Goal: Task Accomplishment & Management: Manage account settings

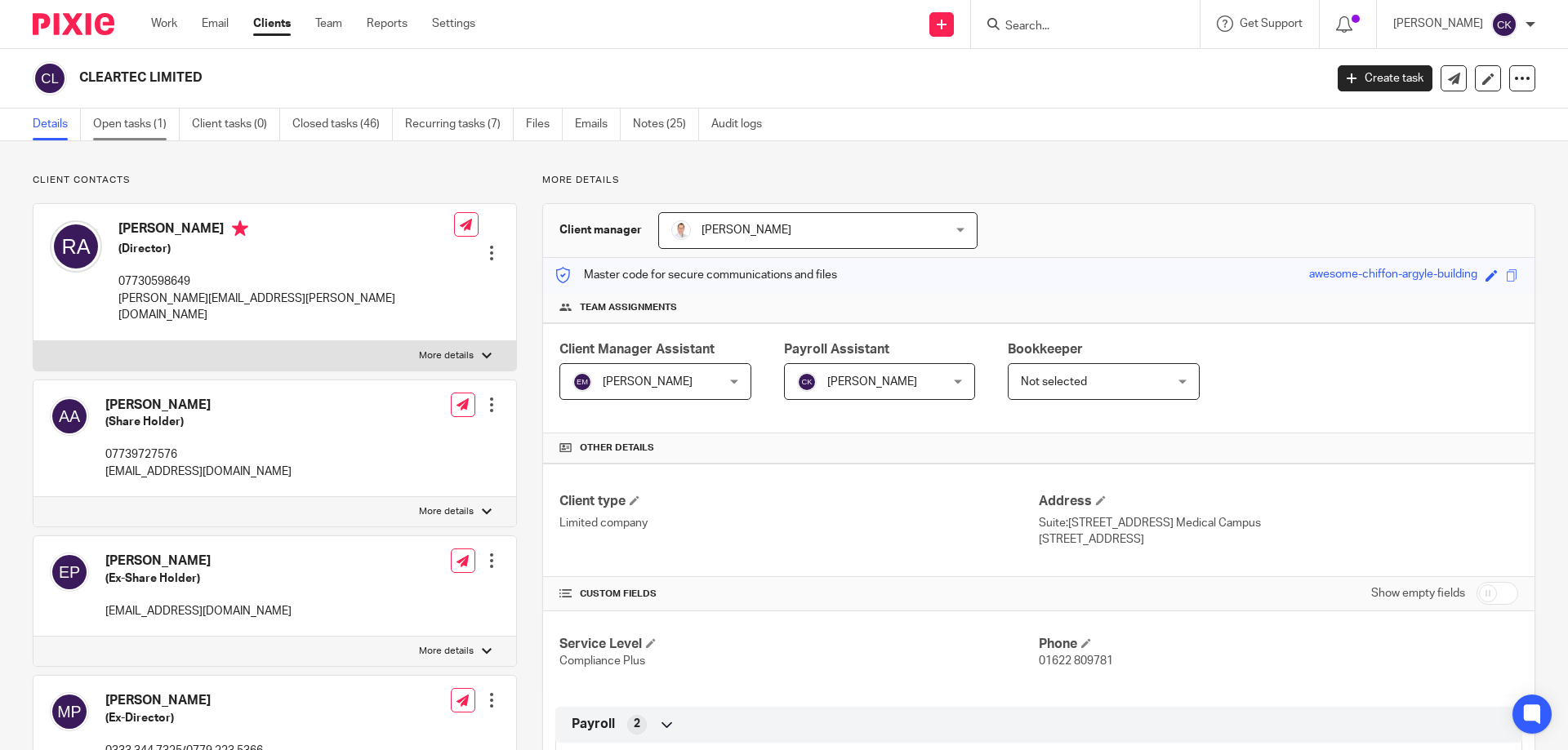
click at [129, 130] on link "Open tasks (1)" at bounding box center [136, 124] width 86 height 32
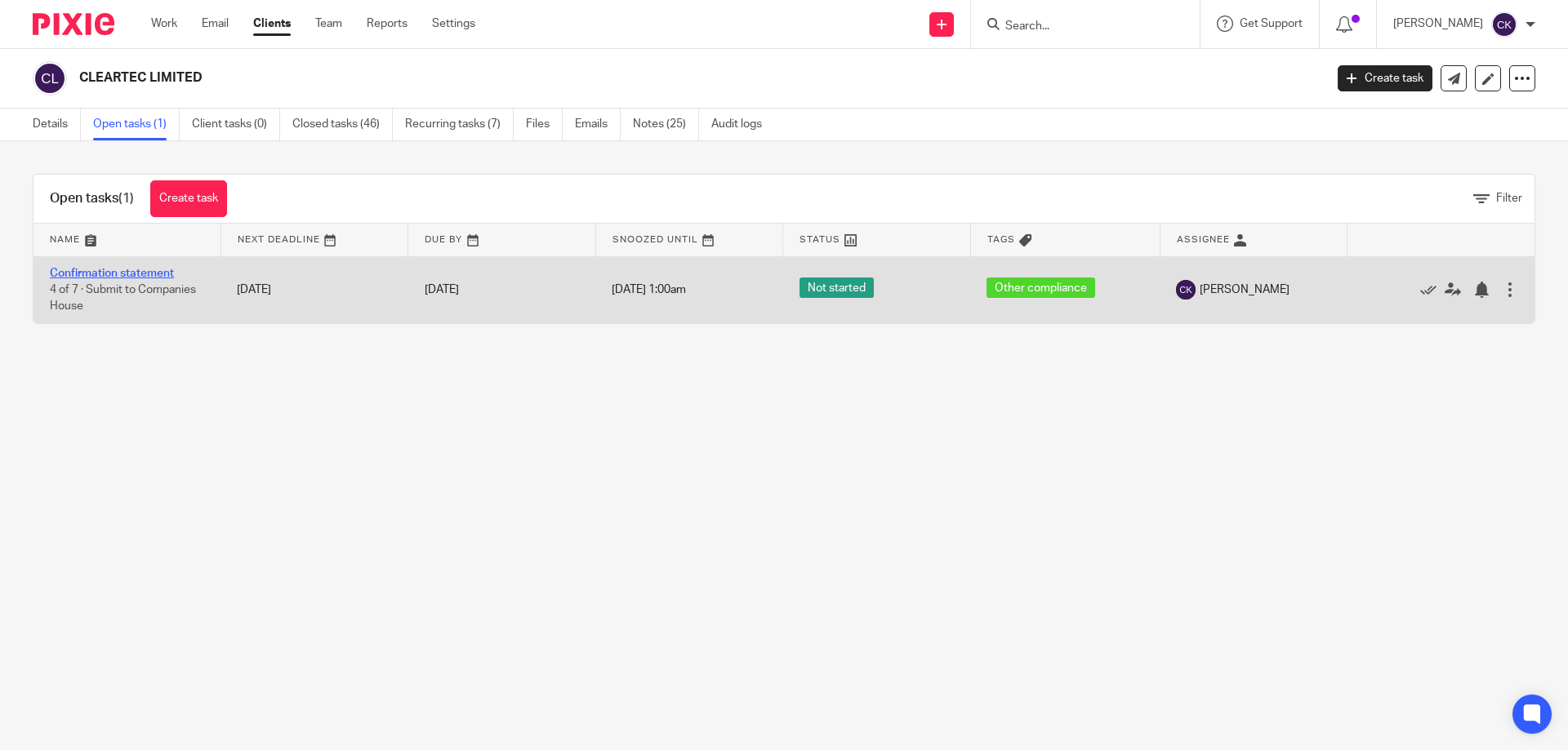
click at [106, 271] on link "Confirmation statement" at bounding box center [111, 273] width 124 height 11
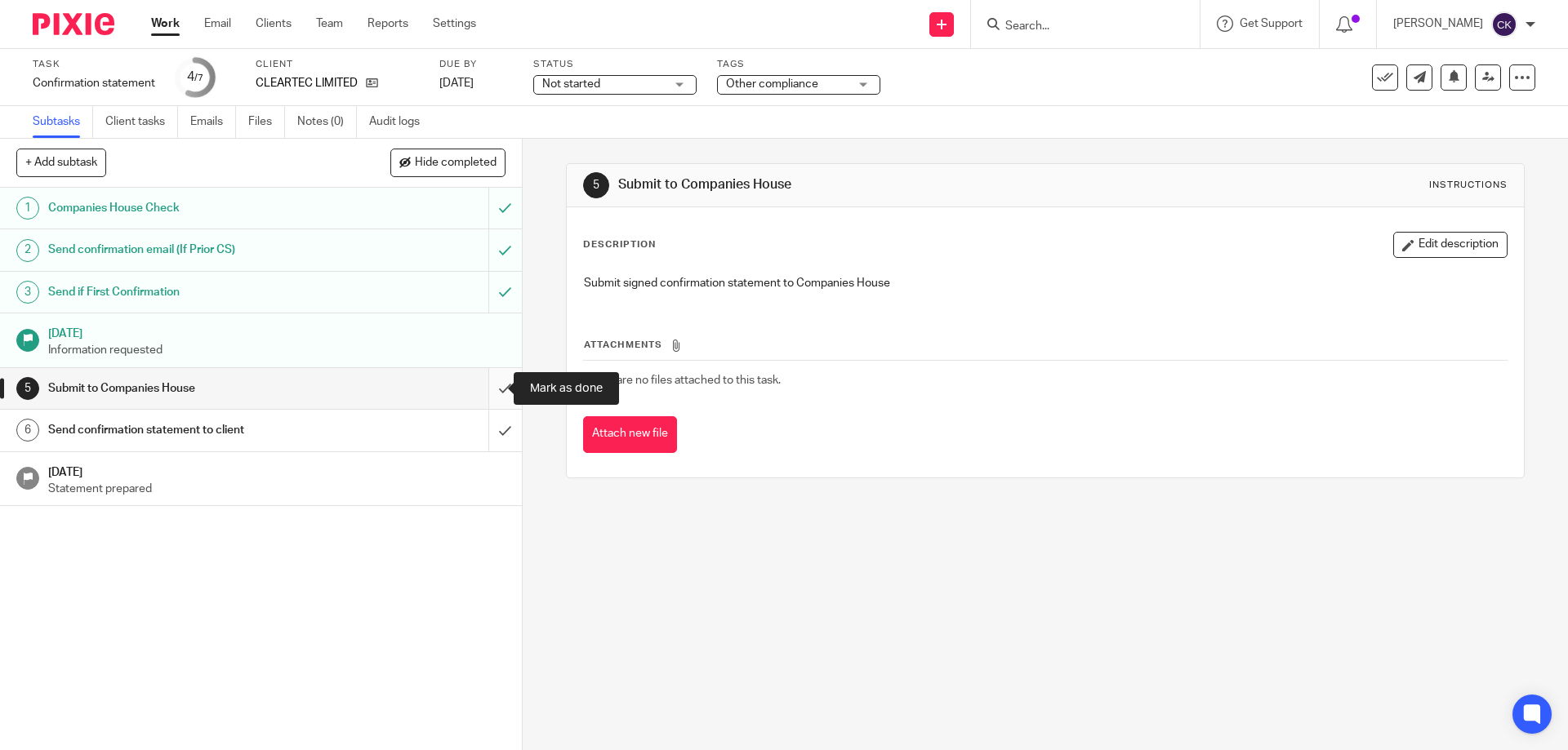
click at [493, 389] on input "submit" at bounding box center [261, 389] width 522 height 40
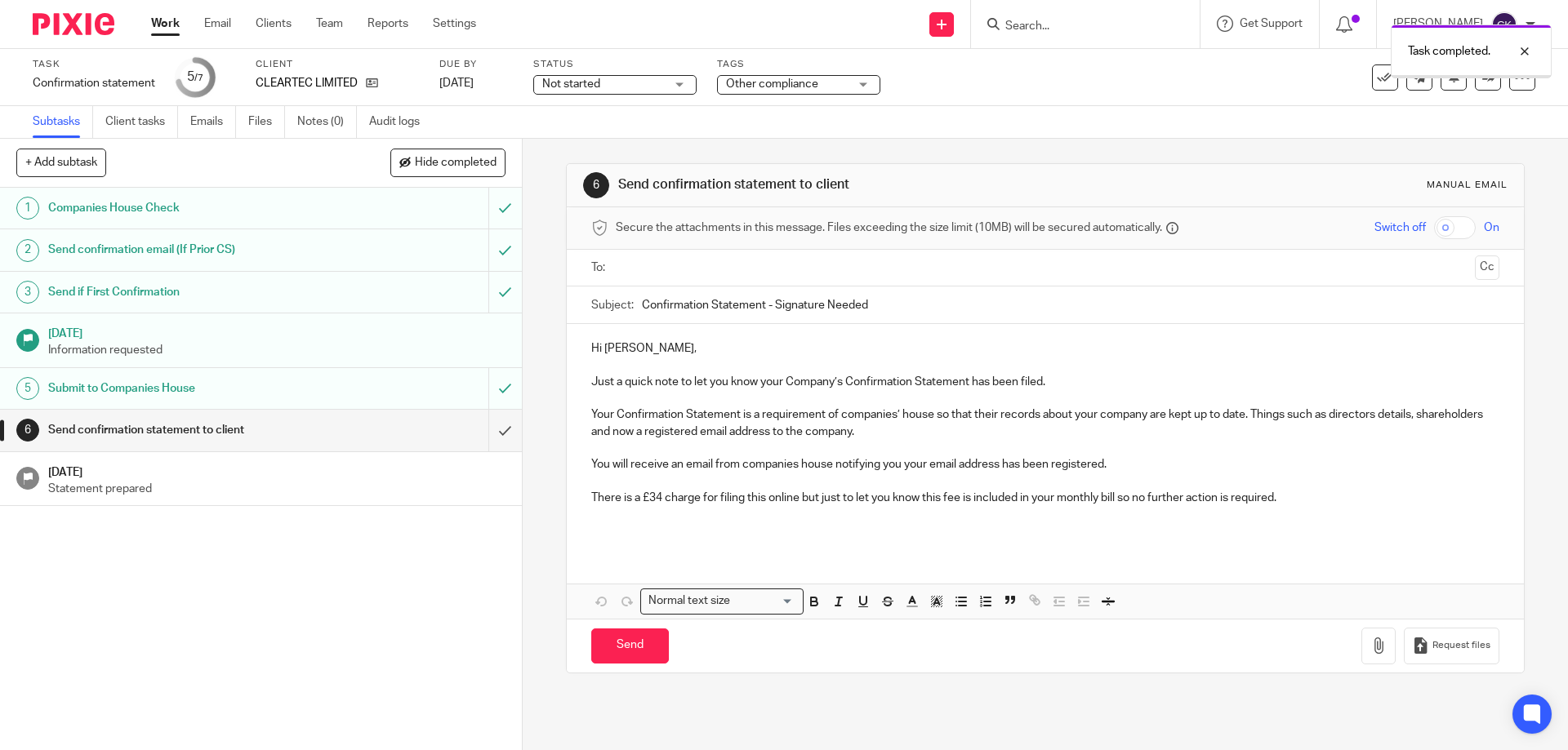
click at [716, 271] on input "text" at bounding box center [1045, 268] width 846 height 18
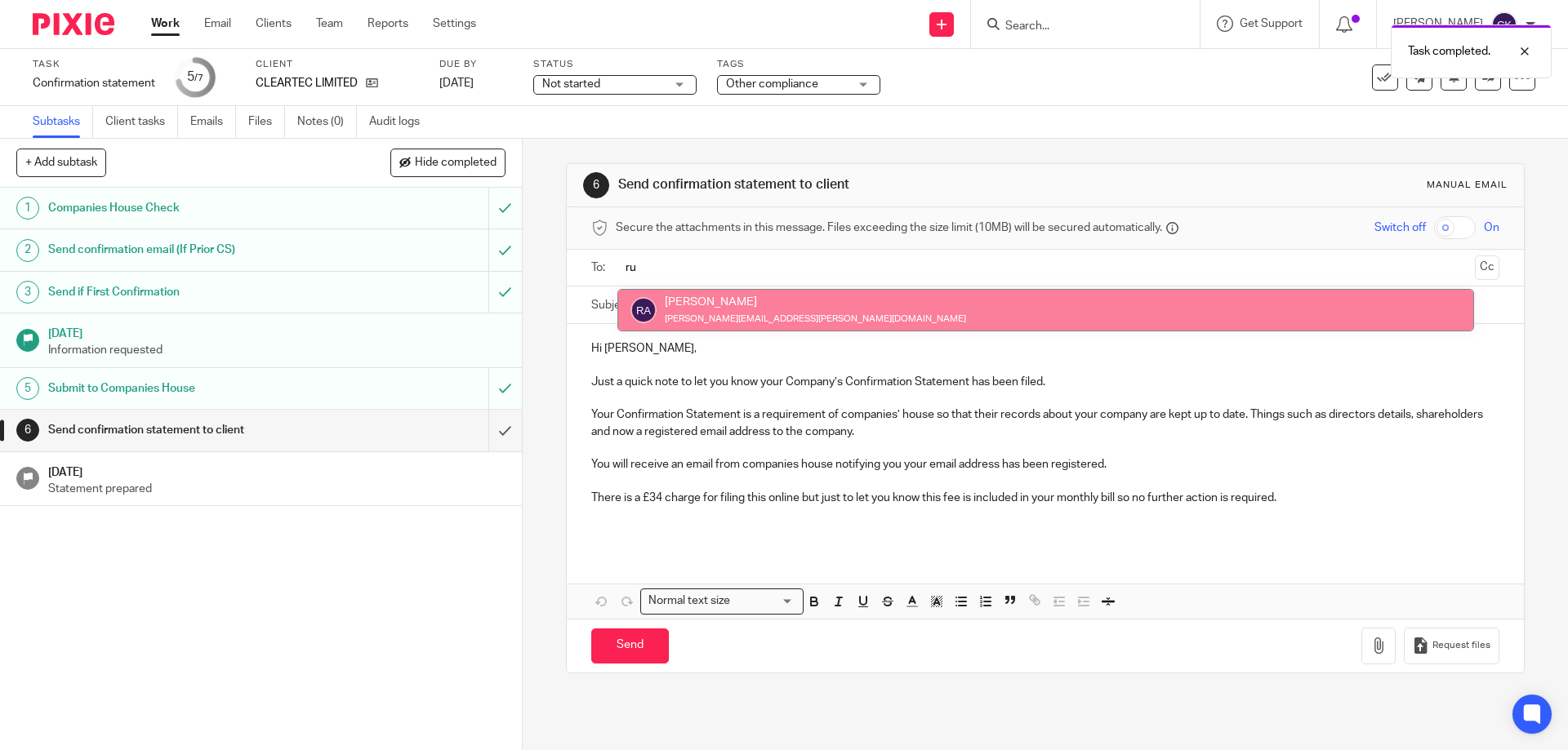
type input "ru"
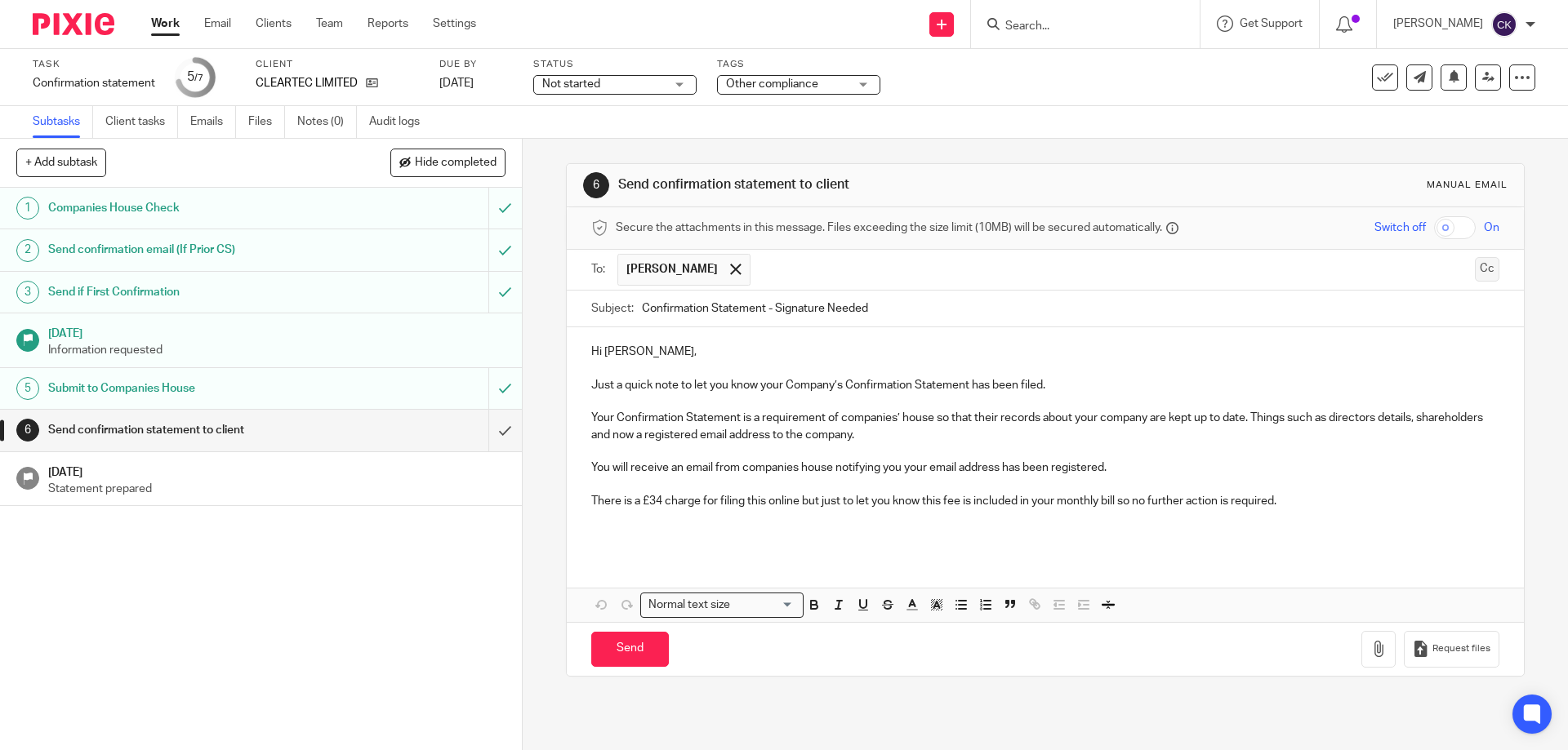
click at [1475, 274] on button "Cc" at bounding box center [1487, 269] width 25 height 25
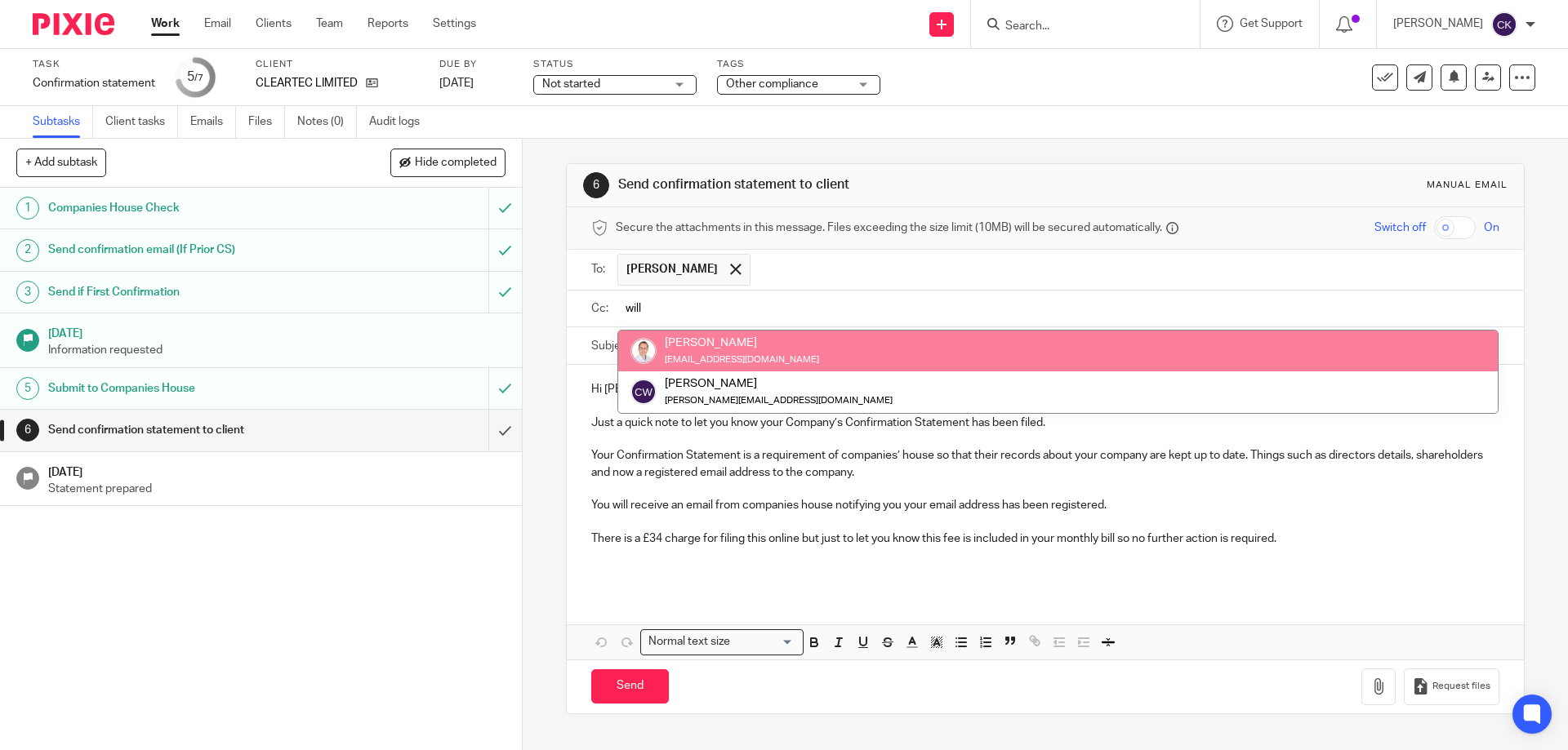
type input "will"
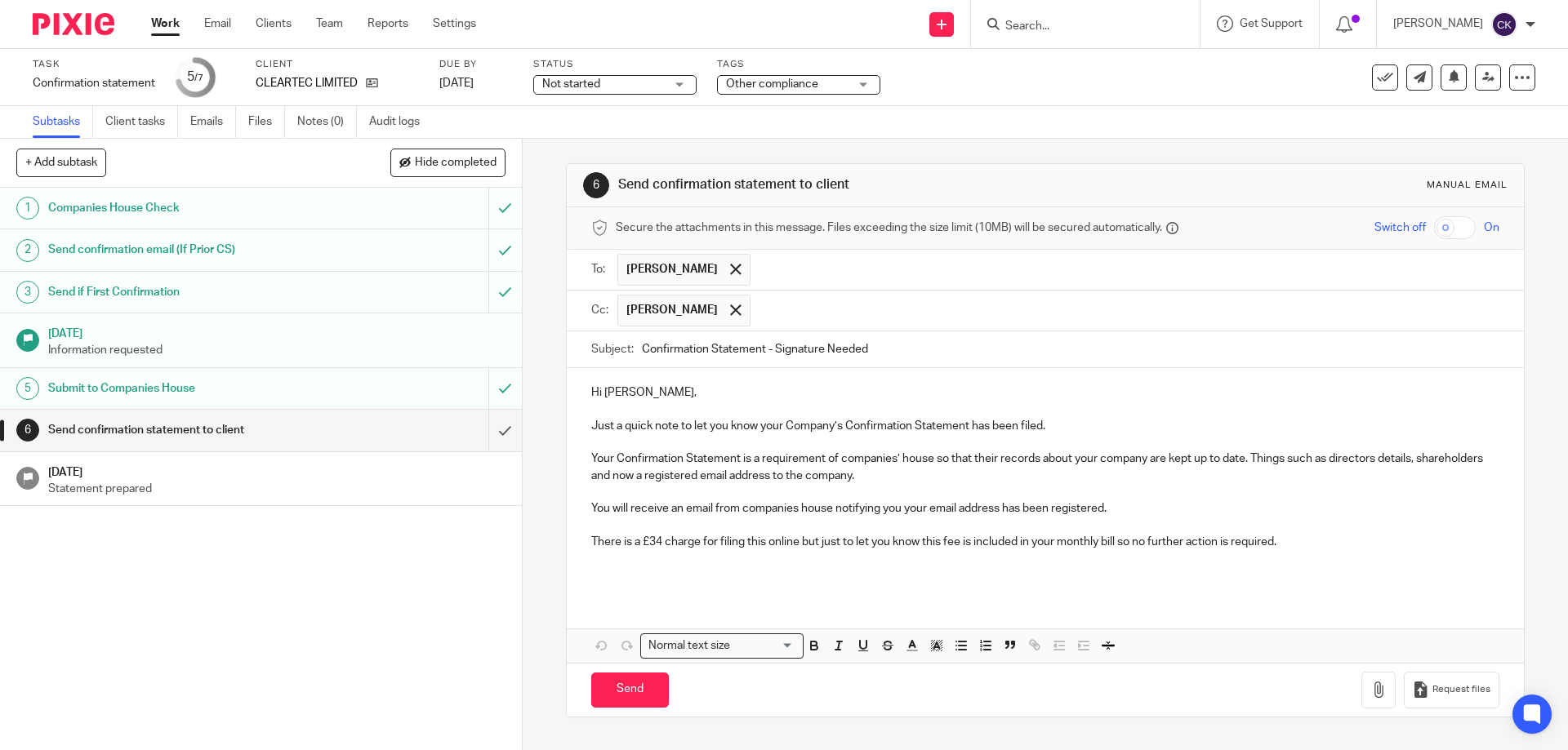
drag, startPoint x: 887, startPoint y: 340, endPoint x: 765, endPoint y: 342, distance: 122.0
click at [765, 342] on input "Confirmation Statement - Signature Needed" at bounding box center [1070, 350] width 857 height 37
type input "Confirmation Statement"
click at [598, 594] on div "Hi Russell, Just a quick note to let you know your Company’s Confirmation State…" at bounding box center [1045, 482] width 956 height 227
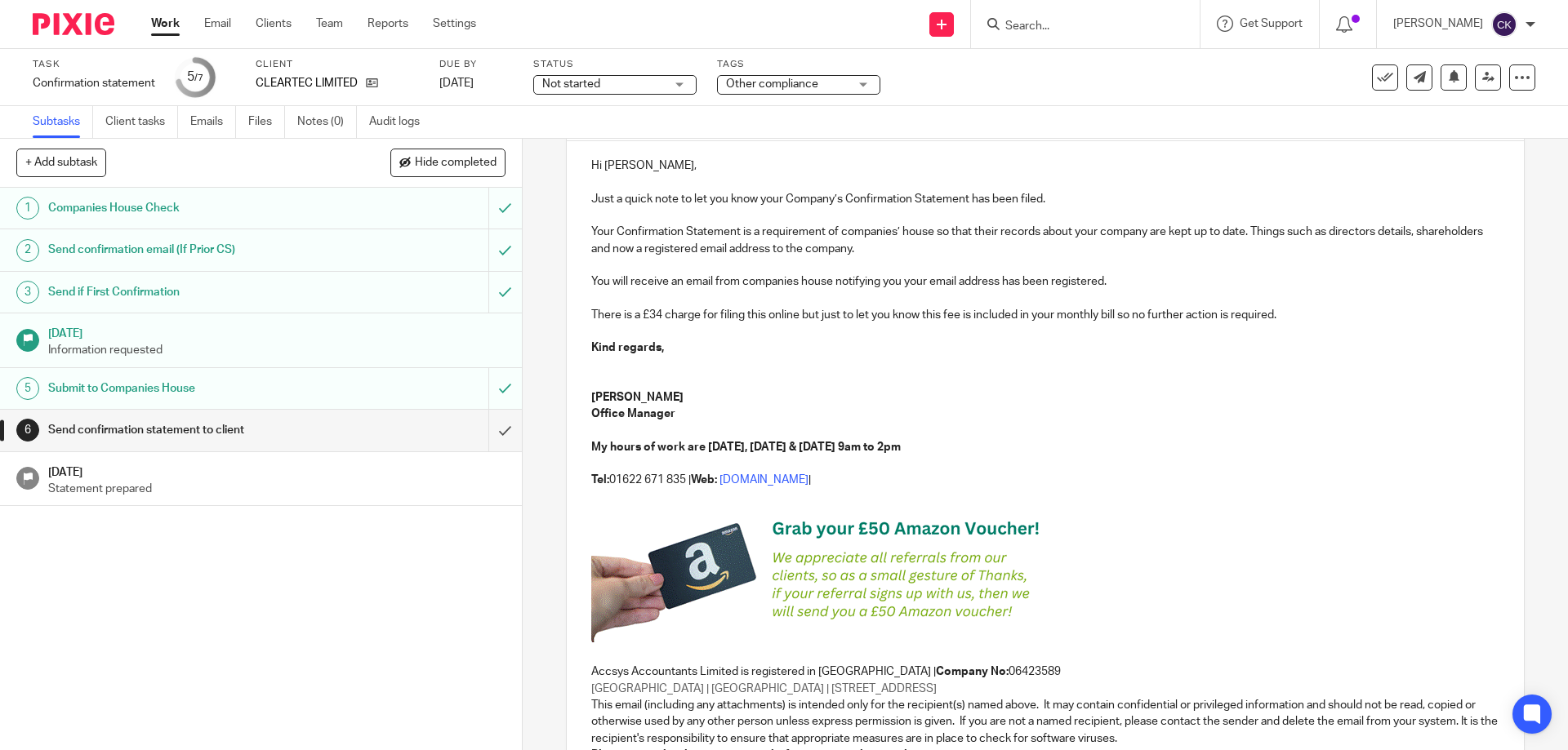
scroll to position [398, 0]
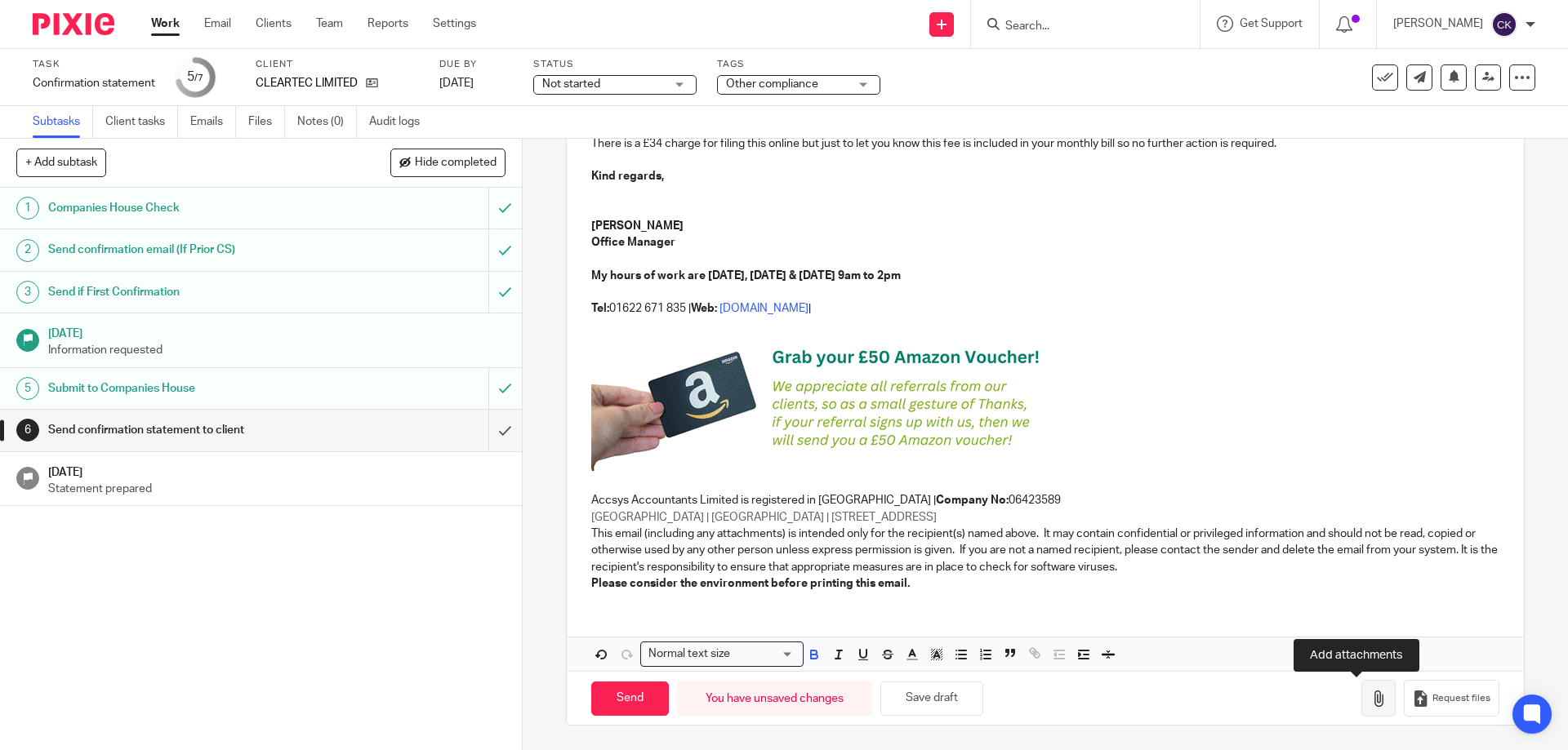
click at [1370, 695] on icon "button" at bounding box center [1379, 699] width 17 height 17
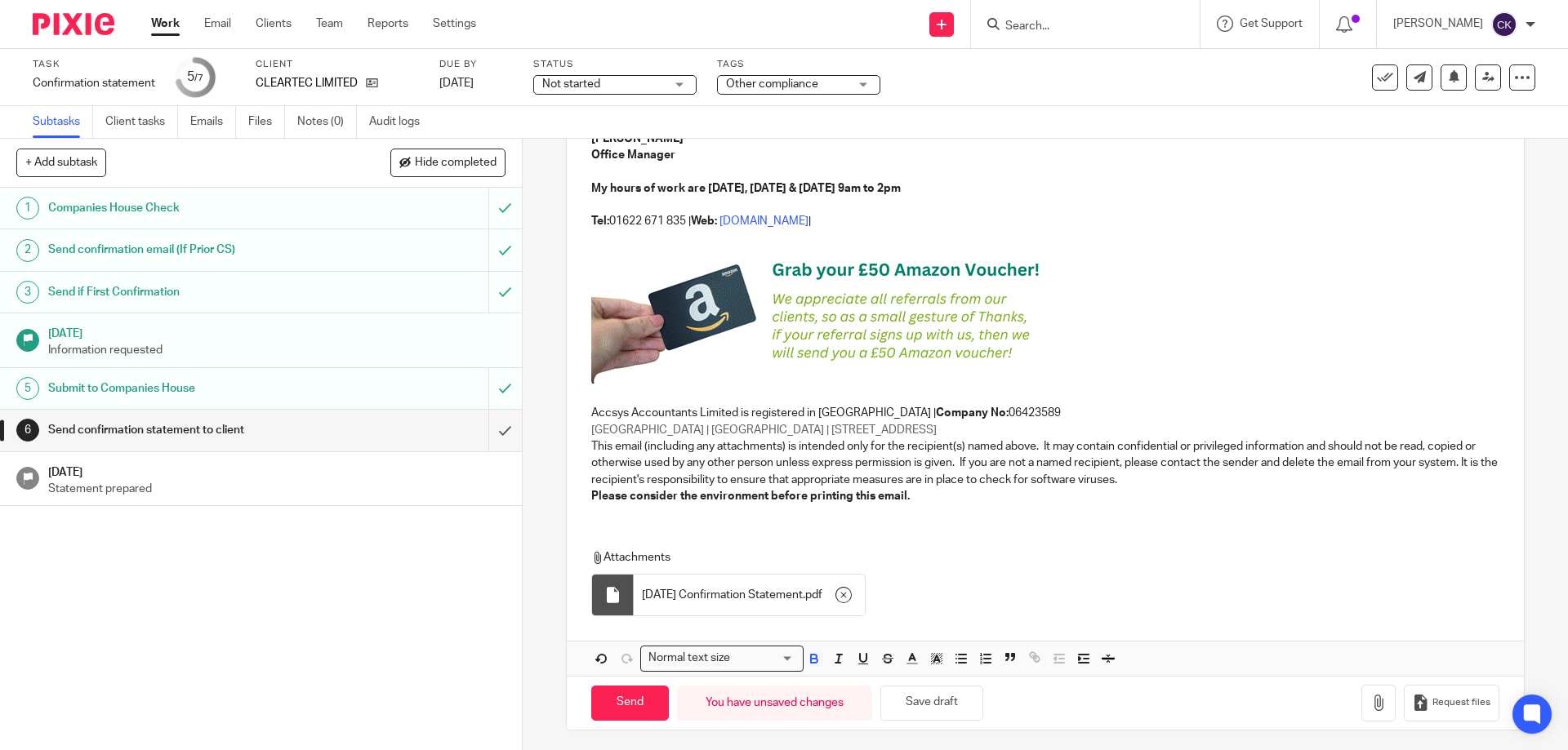
scroll to position [491, 0]
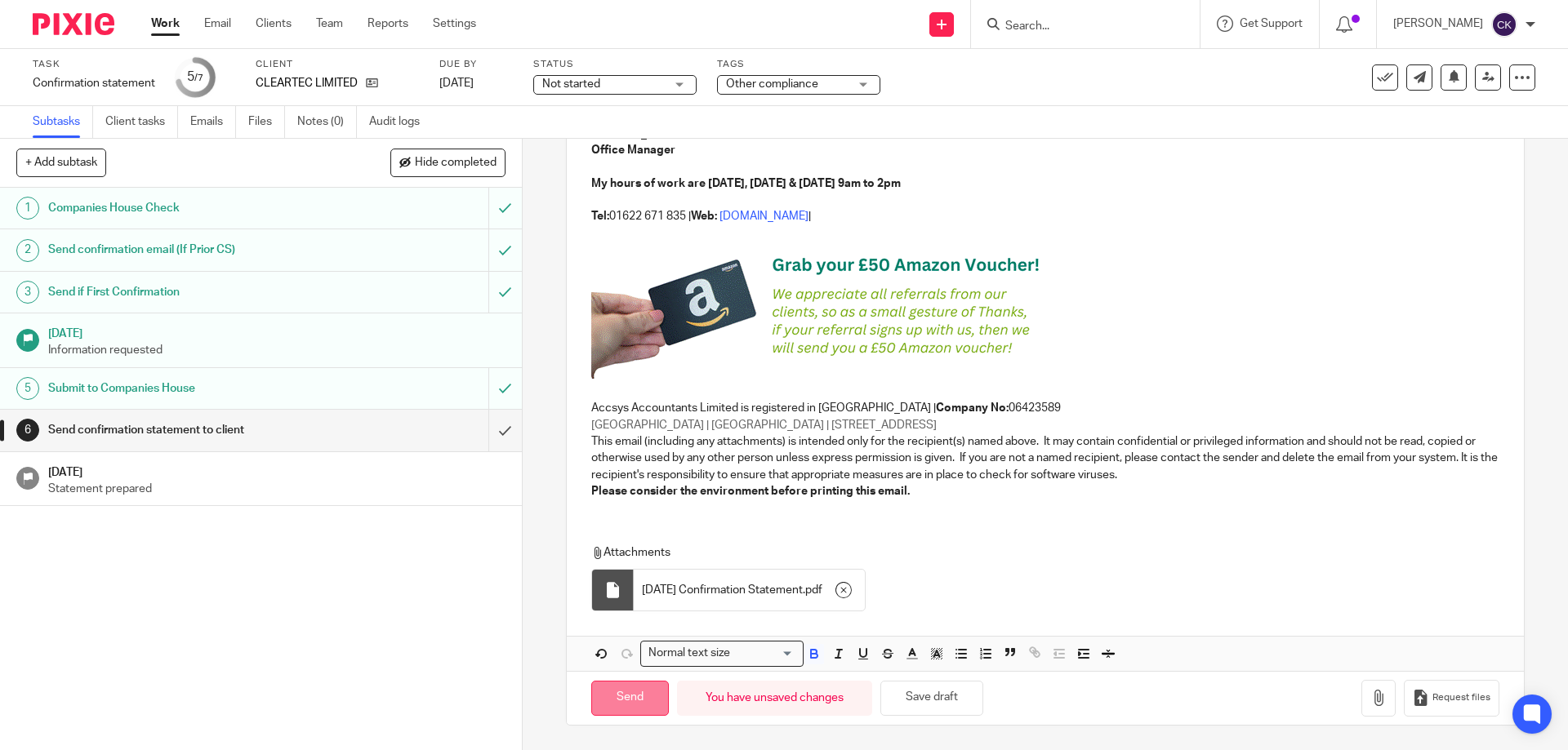
click at [624, 699] on input "Send" at bounding box center [630, 699] width 77 height 35
type input "Sent"
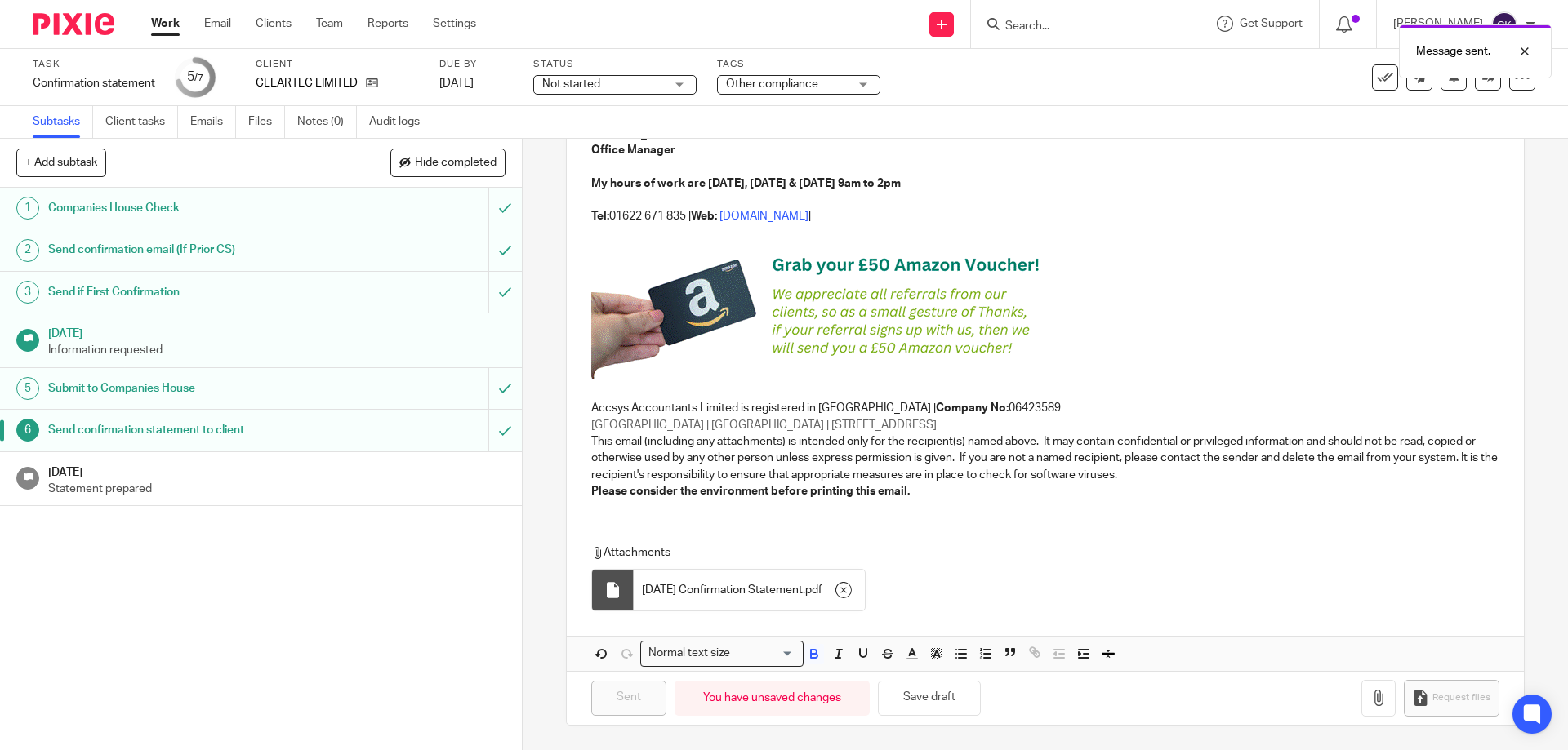
click at [450, 485] on p "Statement prepared" at bounding box center [276, 489] width 457 height 17
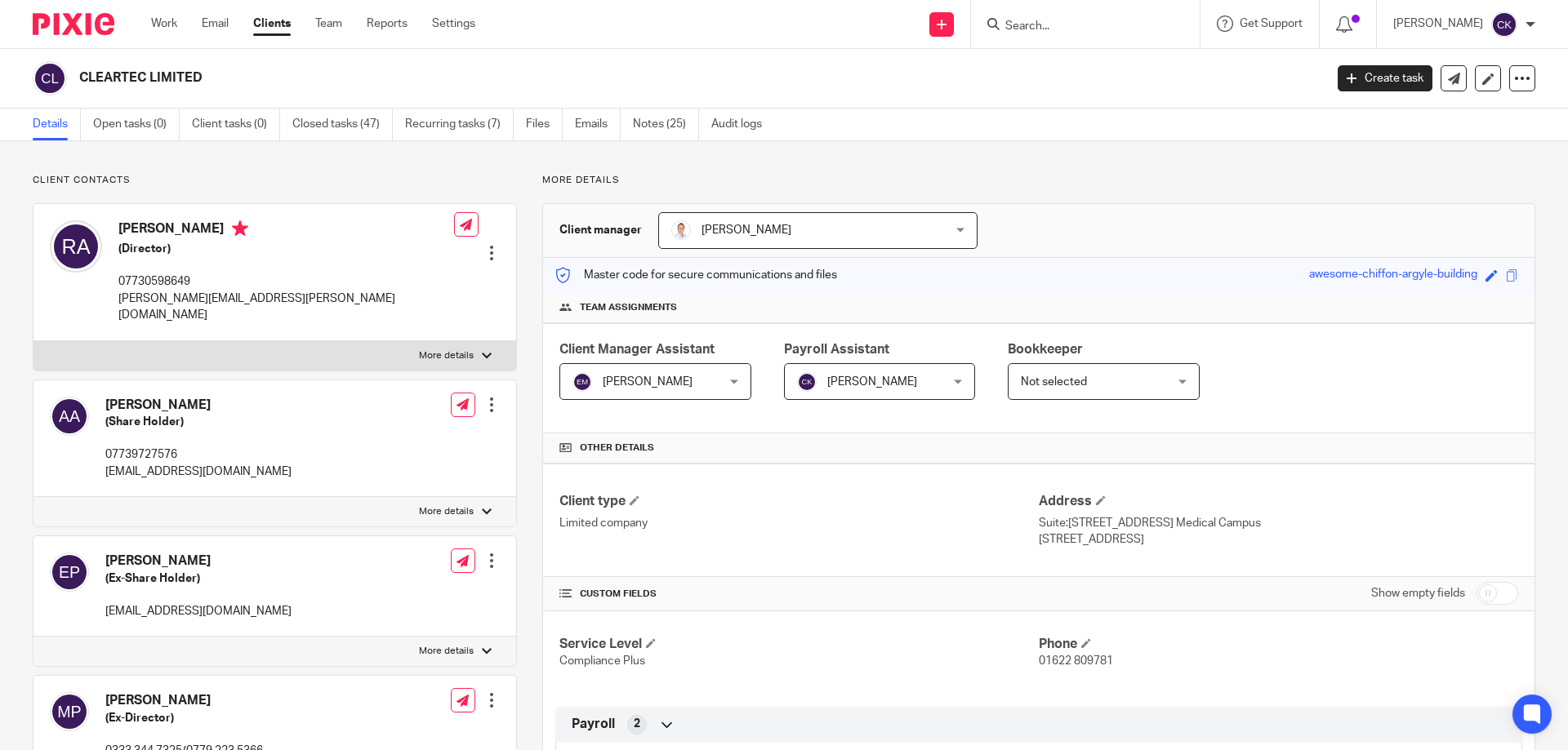
click at [1479, 595] on input "checkbox" at bounding box center [1497, 593] width 41 height 23
checkbox input "true"
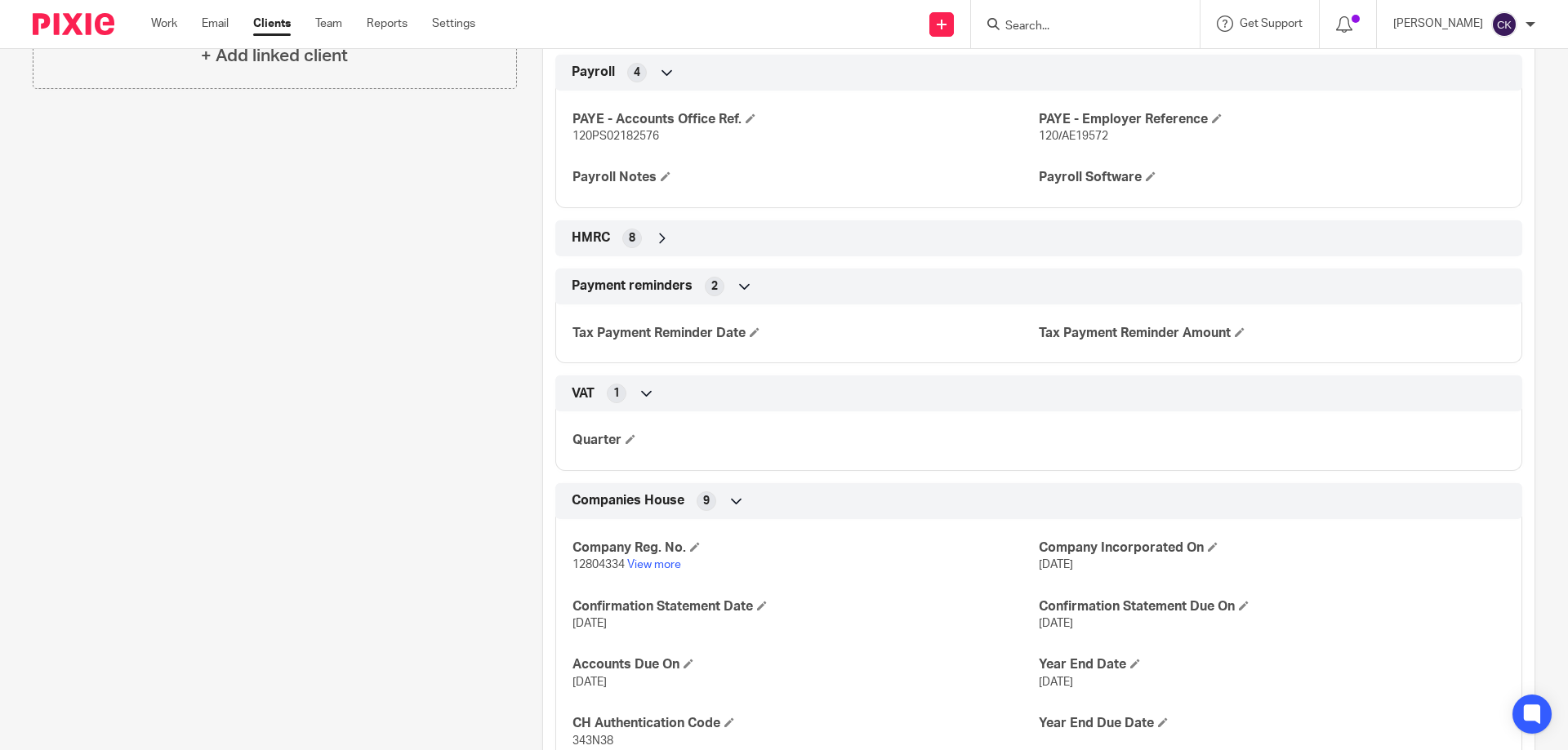
scroll to position [980, 0]
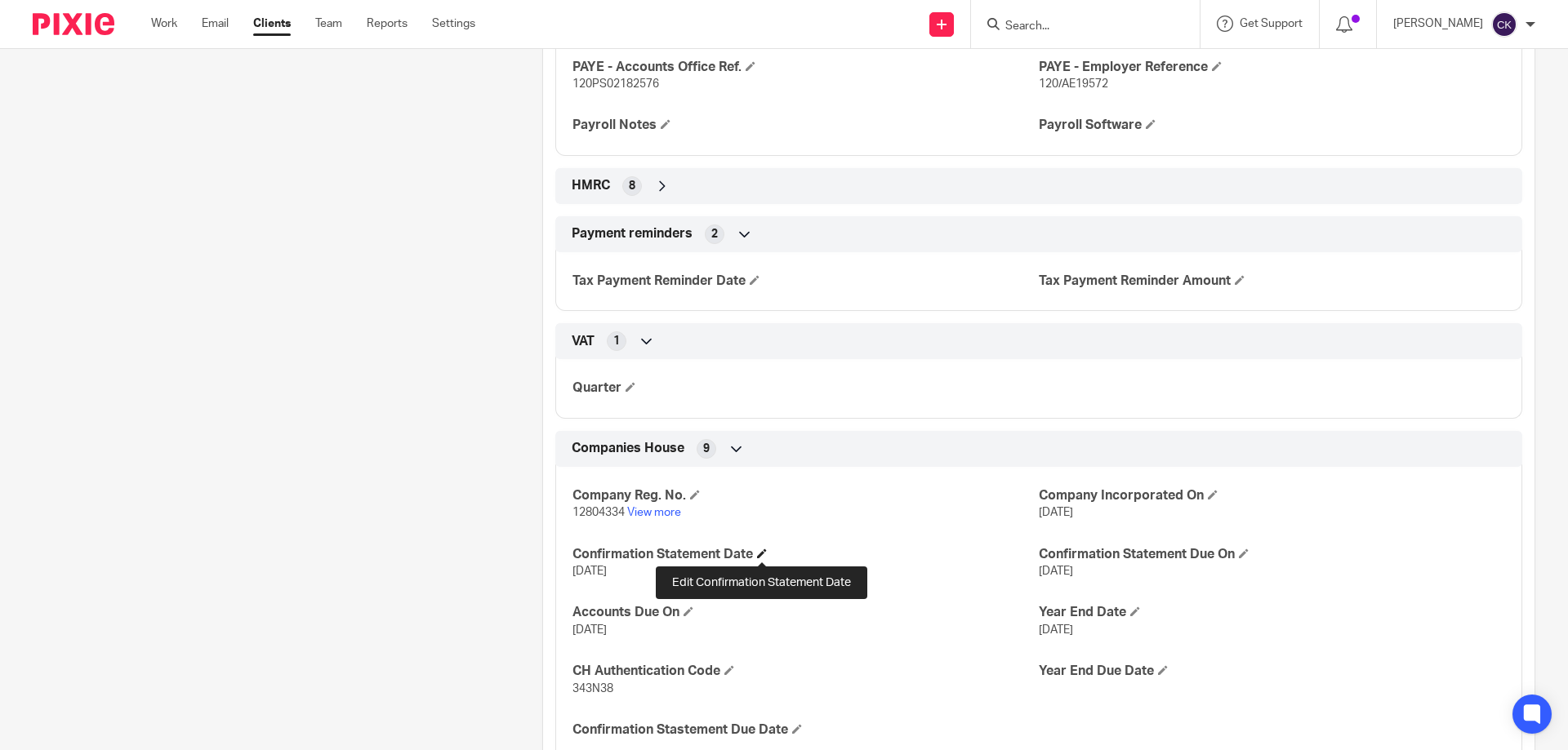
click at [764, 557] on span at bounding box center [761, 553] width 10 height 10
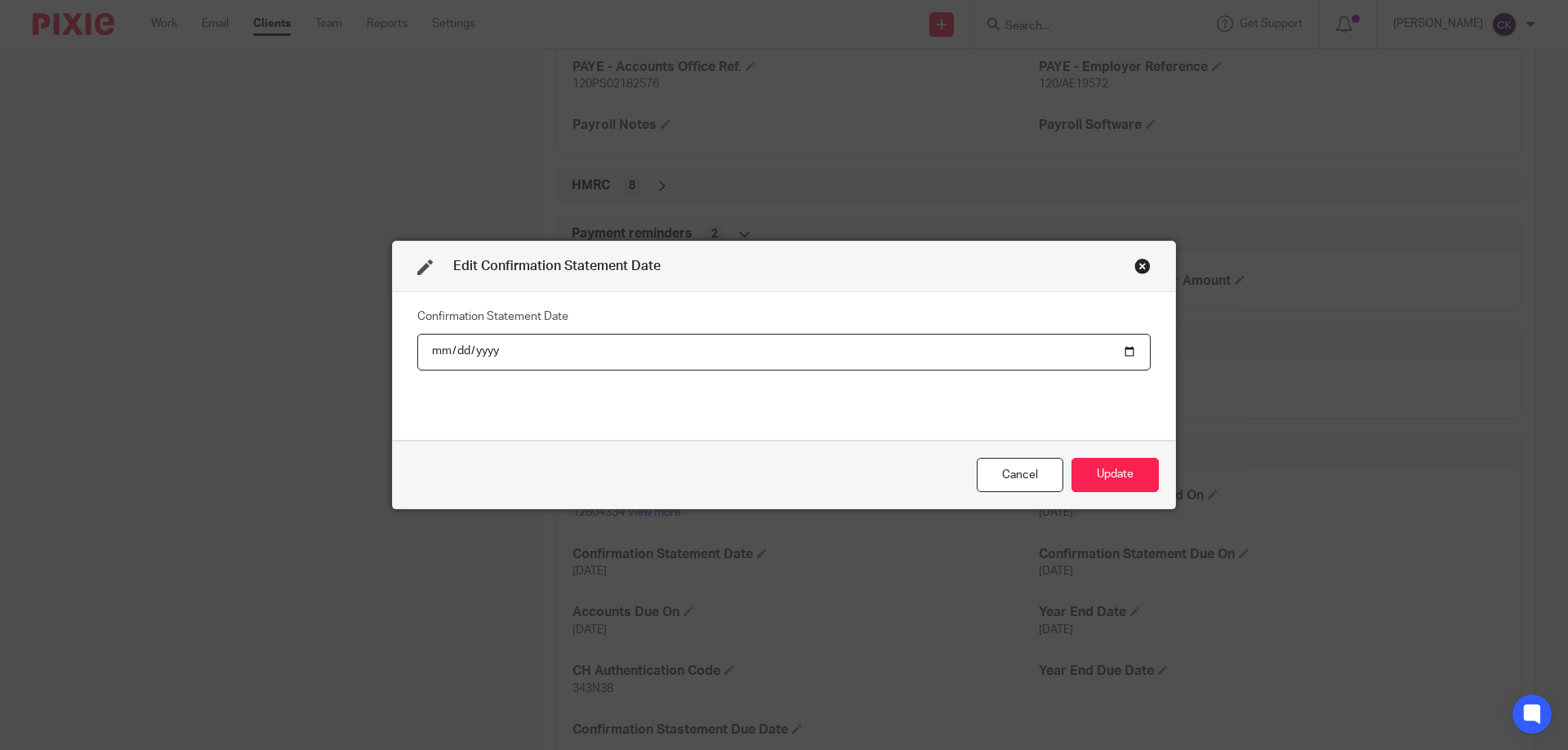
click at [481, 354] on input "2025-08-10" at bounding box center [784, 352] width 734 height 37
type input "2026-08-10"
click at [1130, 485] on button "Update" at bounding box center [1115, 475] width 87 height 35
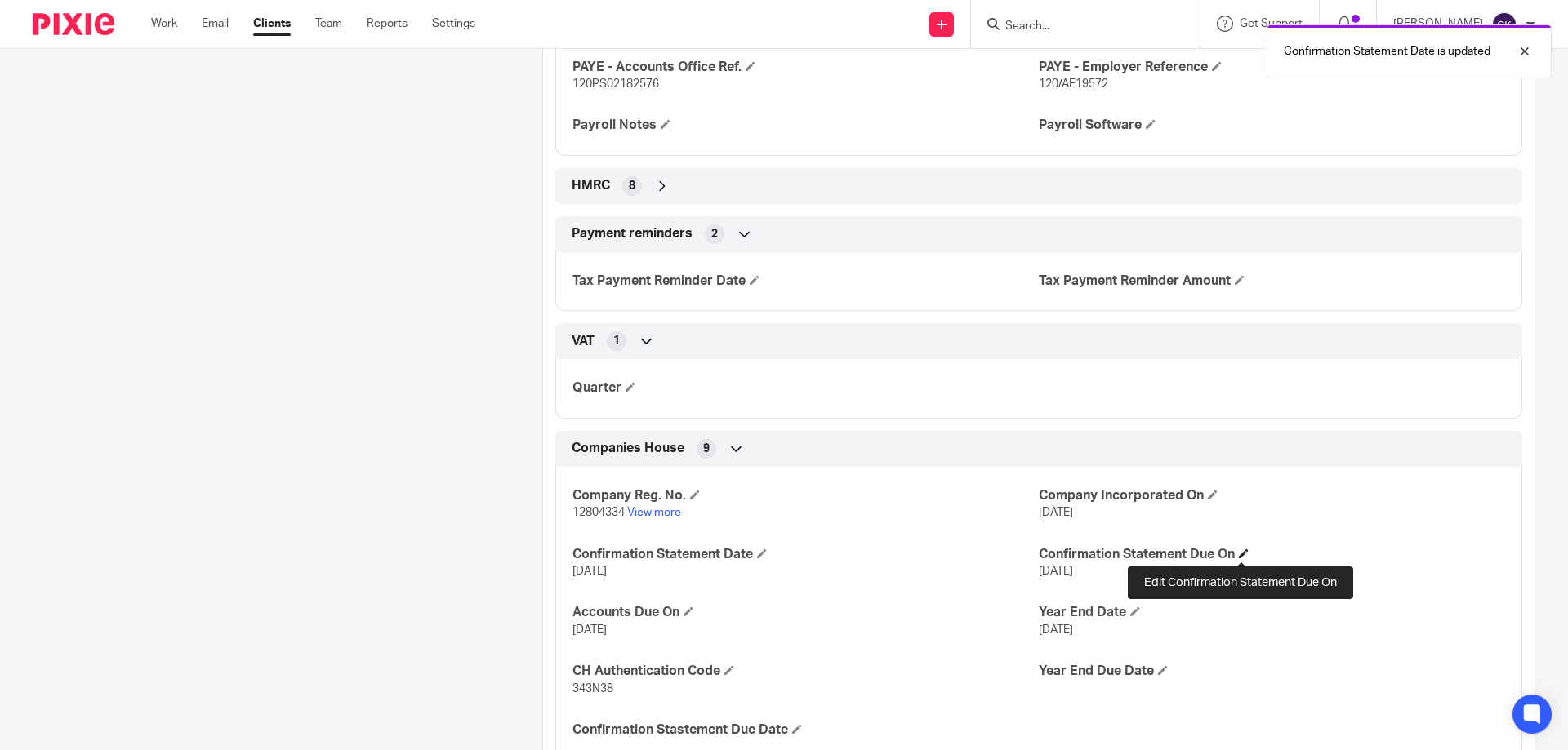
click at [1242, 552] on span at bounding box center [1243, 553] width 10 height 10
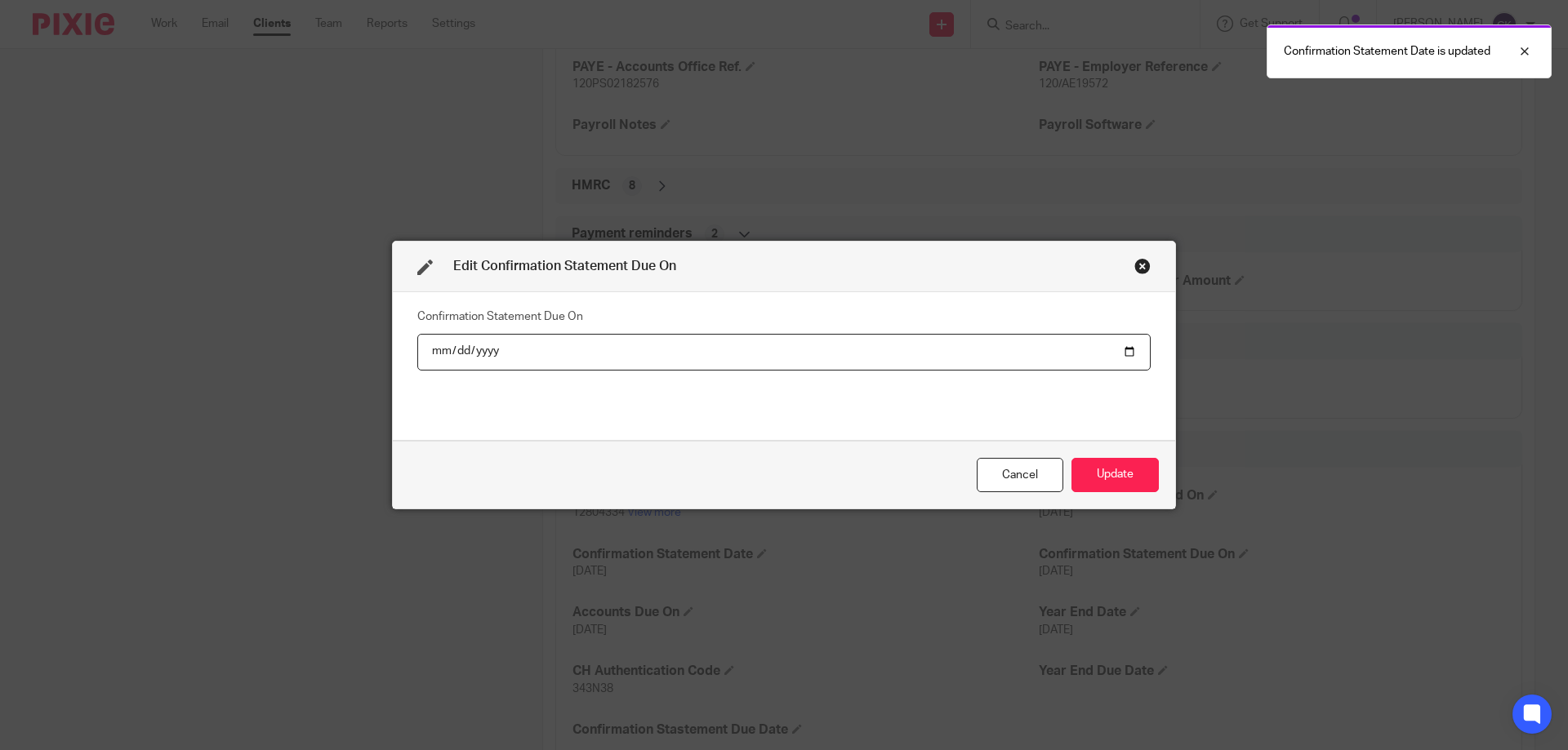
click at [486, 349] on input "2025-08-24" at bounding box center [784, 352] width 734 height 37
type input "2026-08-24"
click at [1108, 478] on button "Update" at bounding box center [1115, 475] width 87 height 35
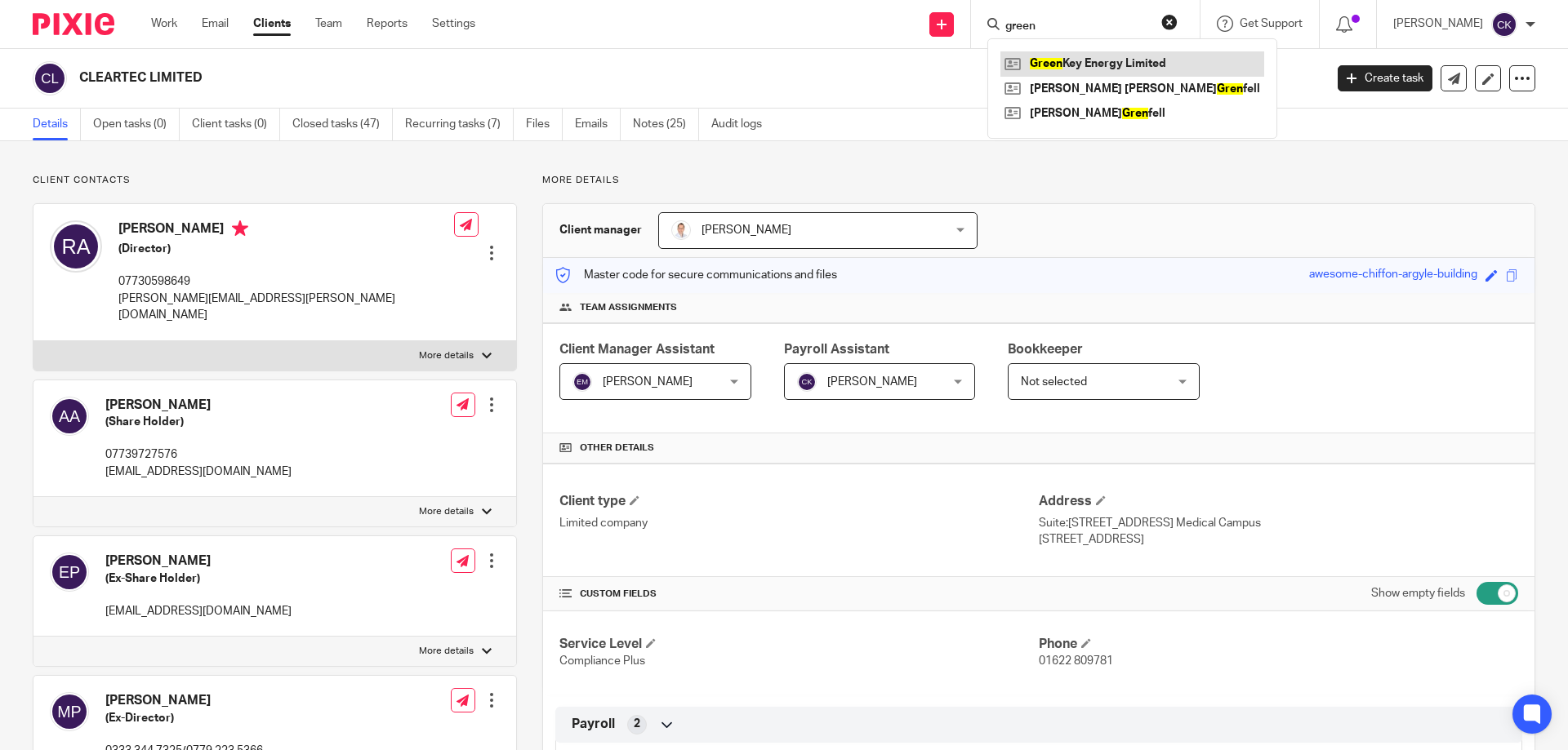
type input "green"
click at [1087, 59] on link at bounding box center [1132, 63] width 264 height 25
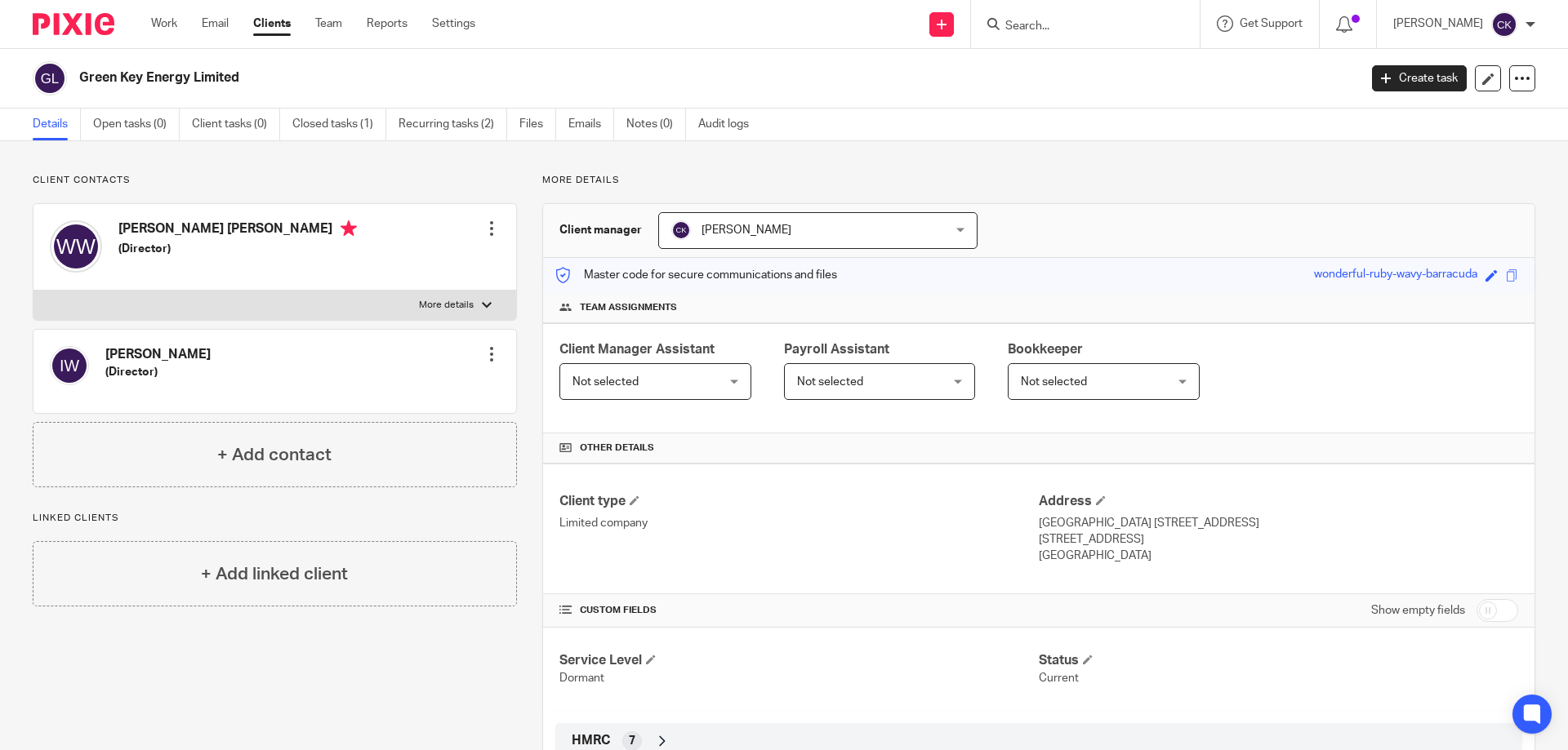
click at [1477, 608] on input "checkbox" at bounding box center [1497, 610] width 41 height 23
checkbox input "true"
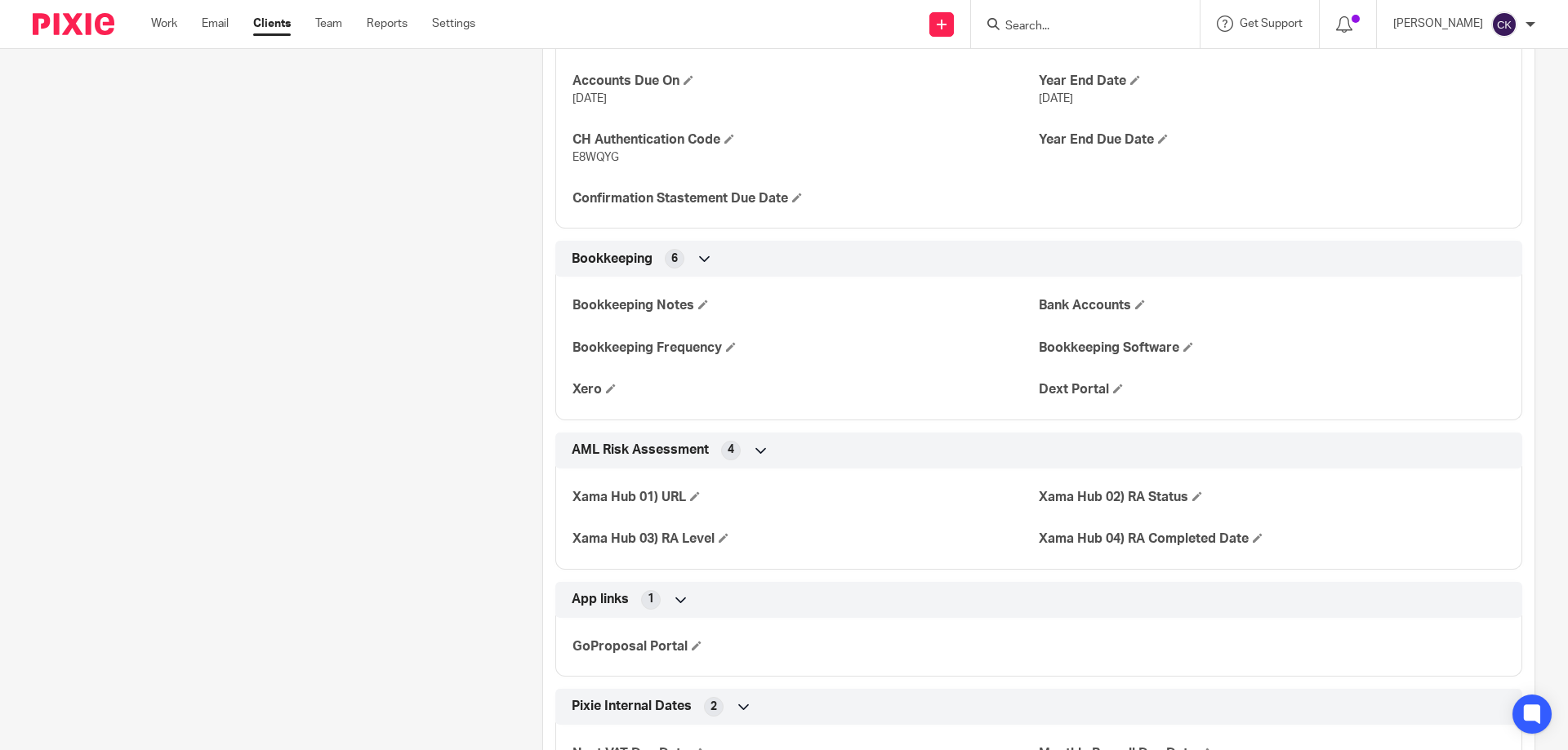
scroll to position [1388, 0]
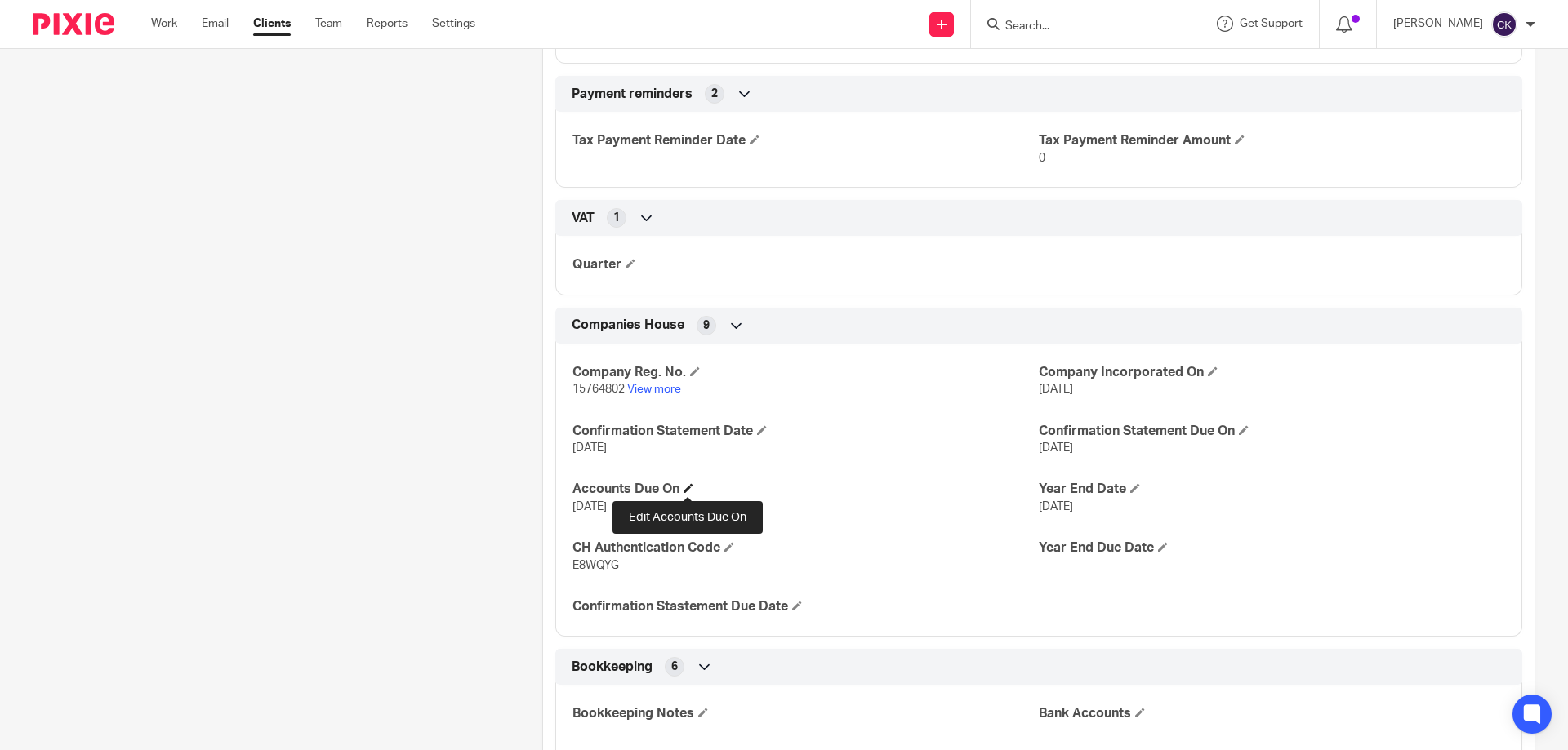
click at [690, 488] on span at bounding box center [688, 488] width 10 height 10
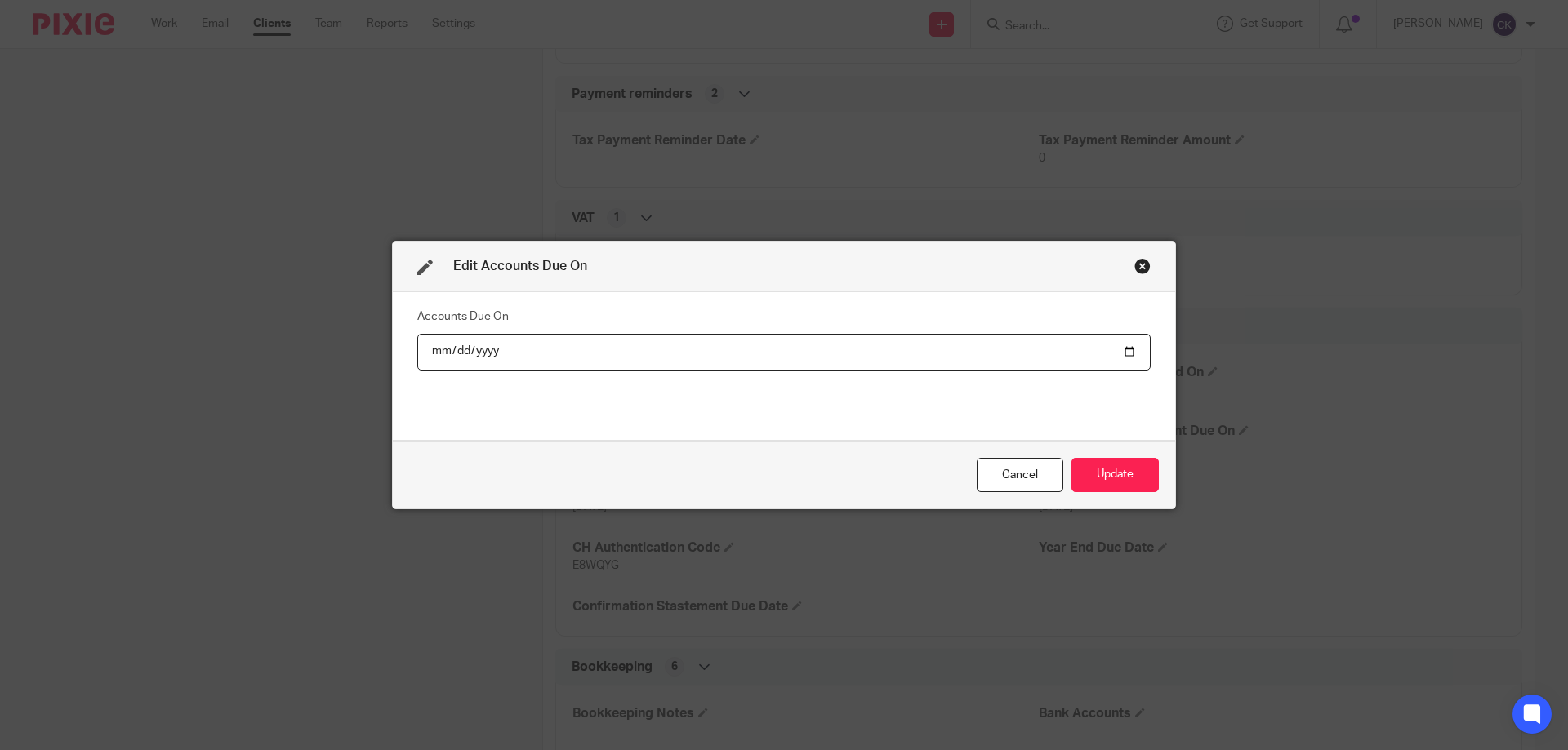
click at [484, 354] on input "2026-03-06" at bounding box center [784, 352] width 734 height 37
click at [437, 351] on input "2026-03-06" at bounding box center [784, 352] width 734 height 37
type input "2027-03-31"
click at [1083, 469] on button "Update" at bounding box center [1115, 475] width 87 height 35
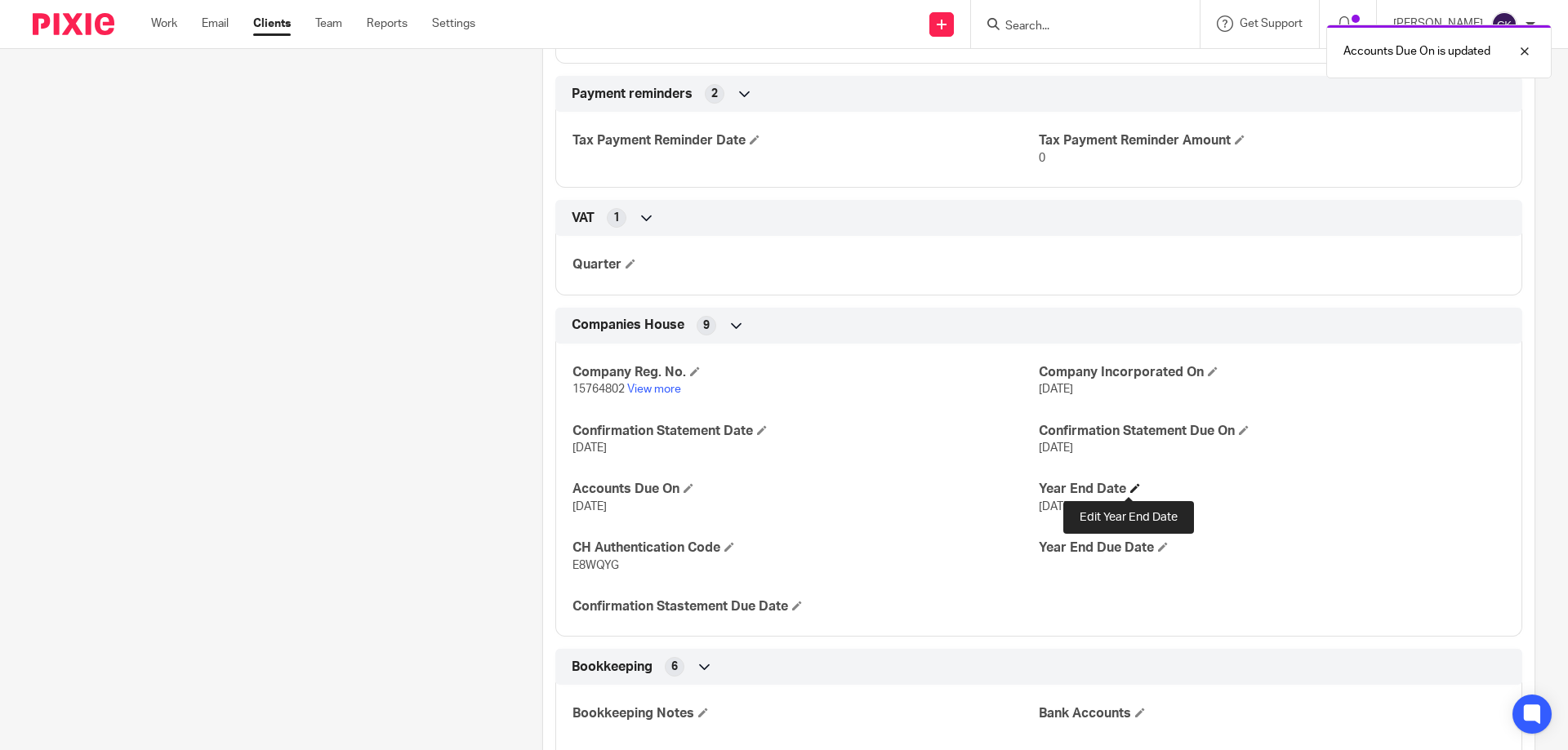
click at [1130, 485] on span at bounding box center [1135, 488] width 10 height 10
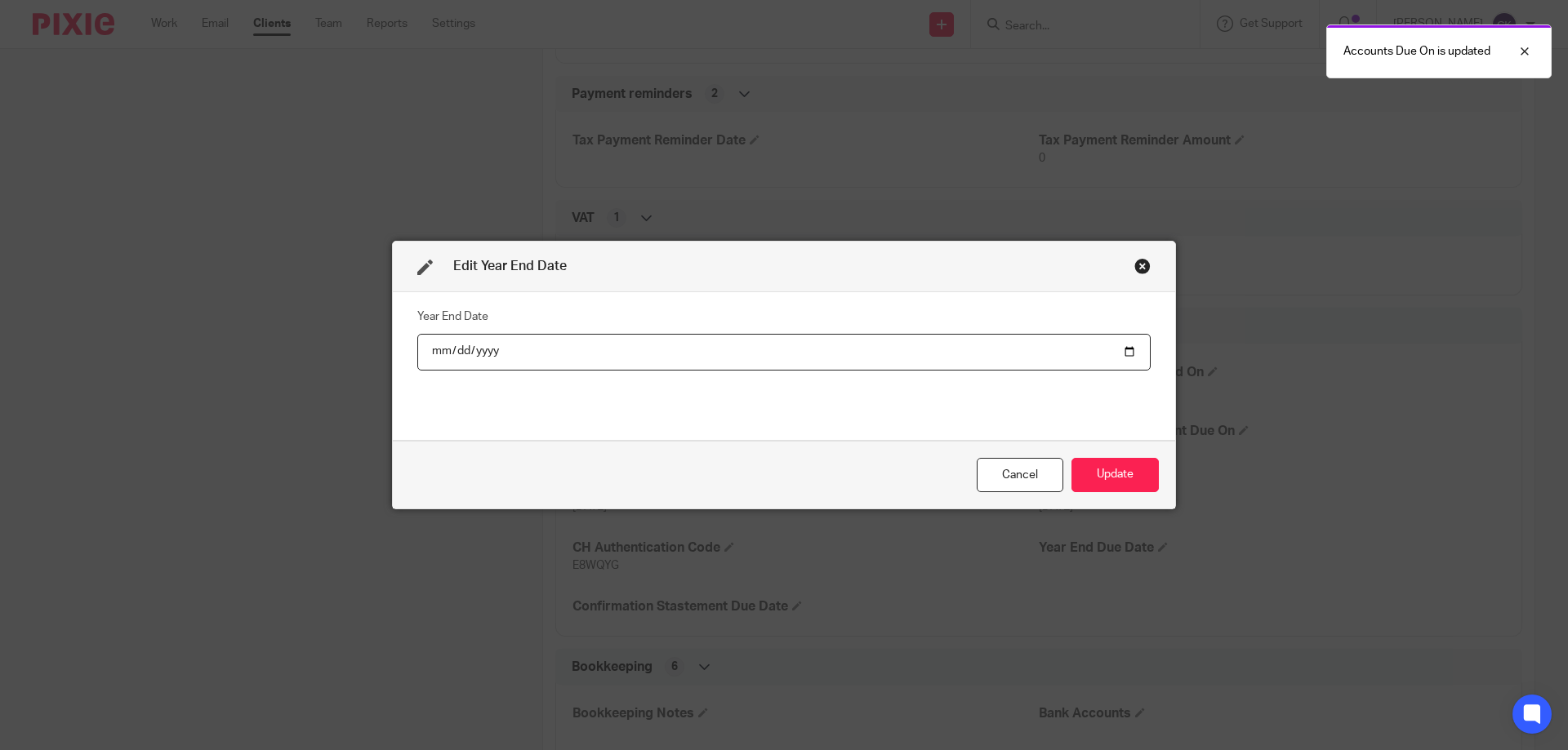
click at [479, 354] on input "2025-06-30" at bounding box center [784, 352] width 734 height 37
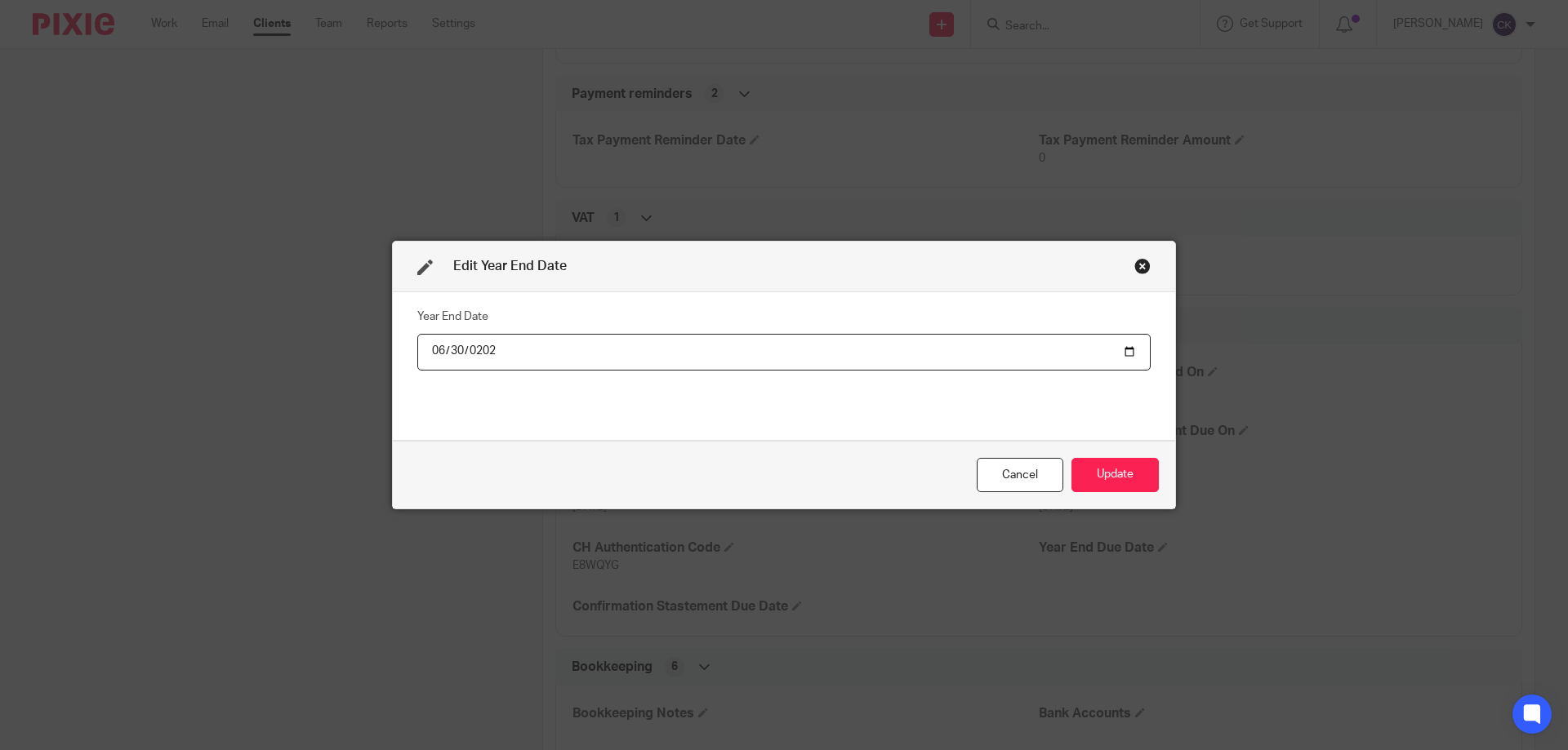
type input "2026-06-30"
click at [1099, 469] on button "Update" at bounding box center [1115, 475] width 87 height 35
